Goal: Use online tool/utility: Utilize a website feature to perform a specific function

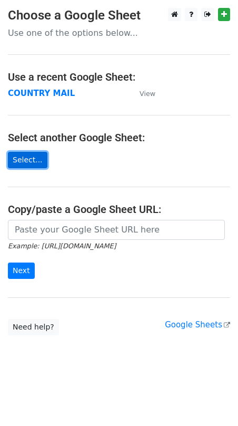
click at [34, 160] on link "Select..." at bounding box center [28, 160] width 40 height 16
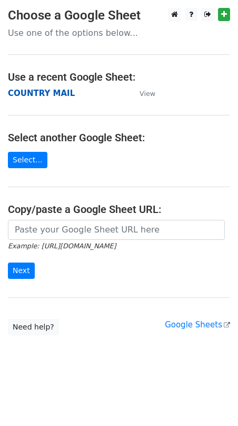
click at [45, 92] on strong "COUNTRY MAIL" at bounding box center [41, 93] width 67 height 9
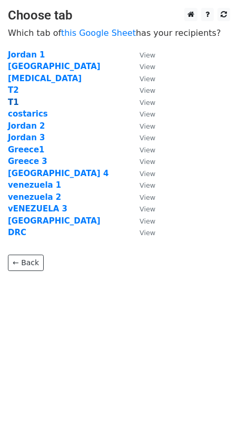
click at [13, 103] on strong "T1" at bounding box center [13, 102] width 11 height 9
